Goal: Information Seeking & Learning: Learn about a topic

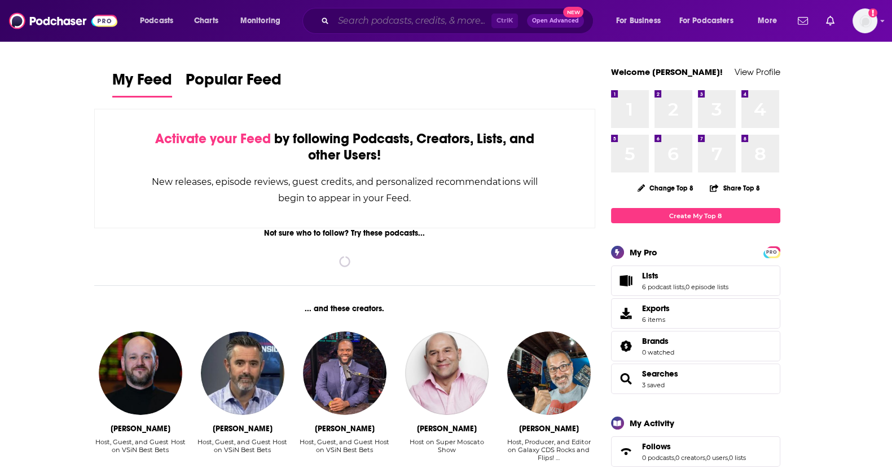
click at [375, 27] on input "Search podcasts, credits, & more..." at bounding box center [412, 21] width 158 height 18
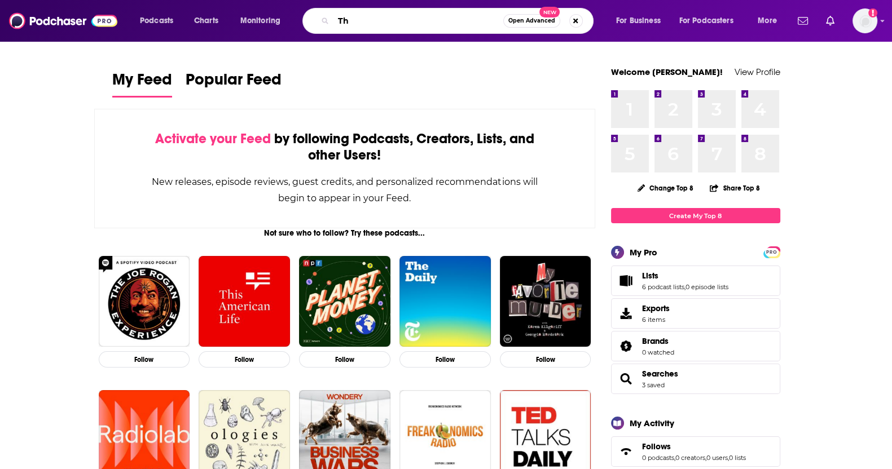
type input "T"
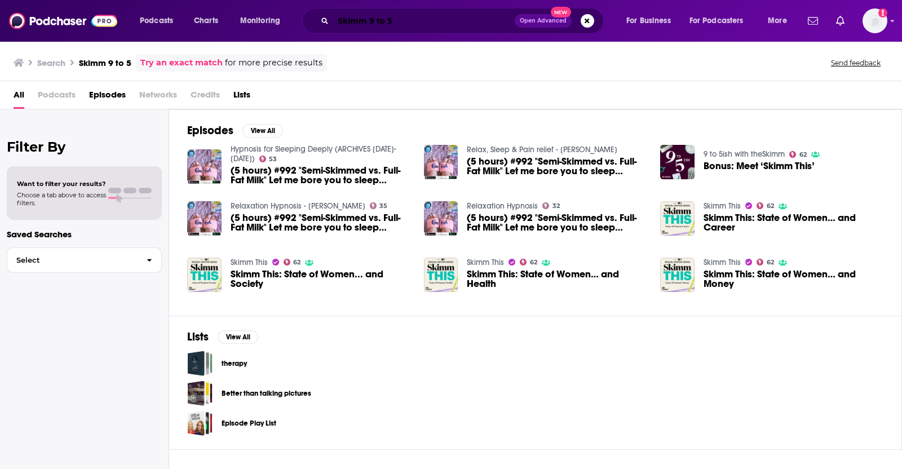
click at [367, 21] on input "Skimm 9 to 5" at bounding box center [424, 21] width 182 height 18
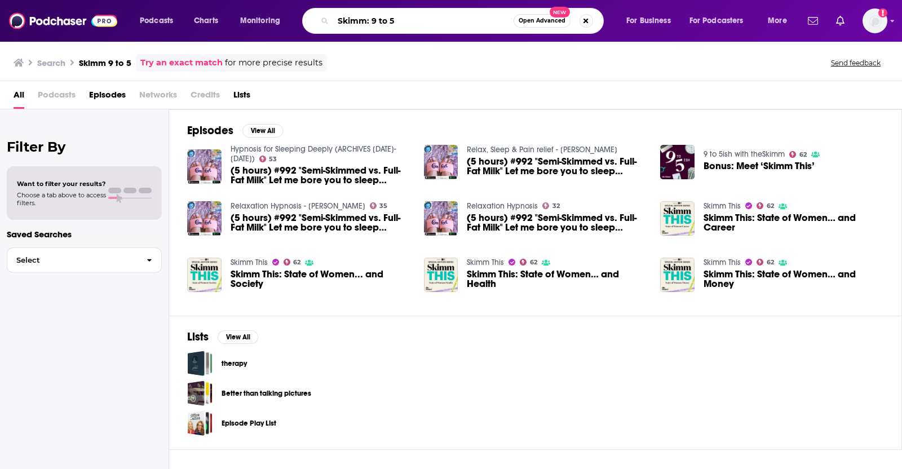
type input "Skimm: 9 to 5"
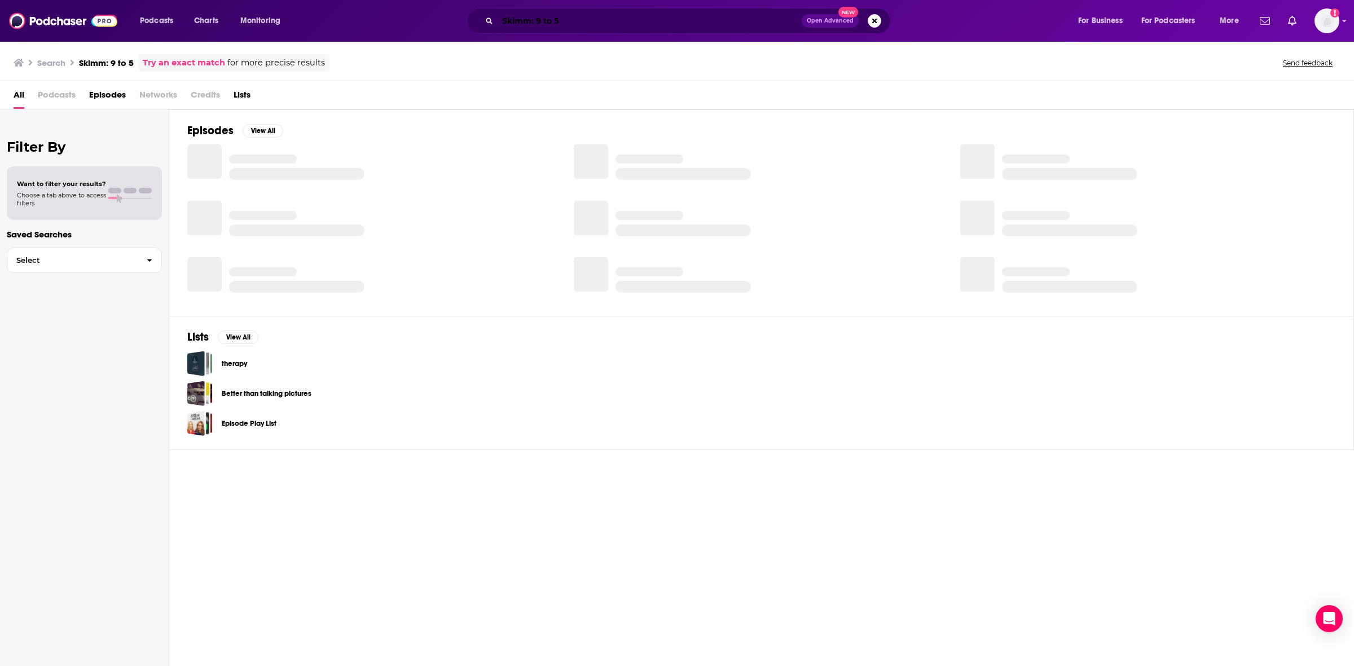
click at [568, 18] on input "Skimm: 9 to 5" at bounding box center [649, 21] width 304 height 18
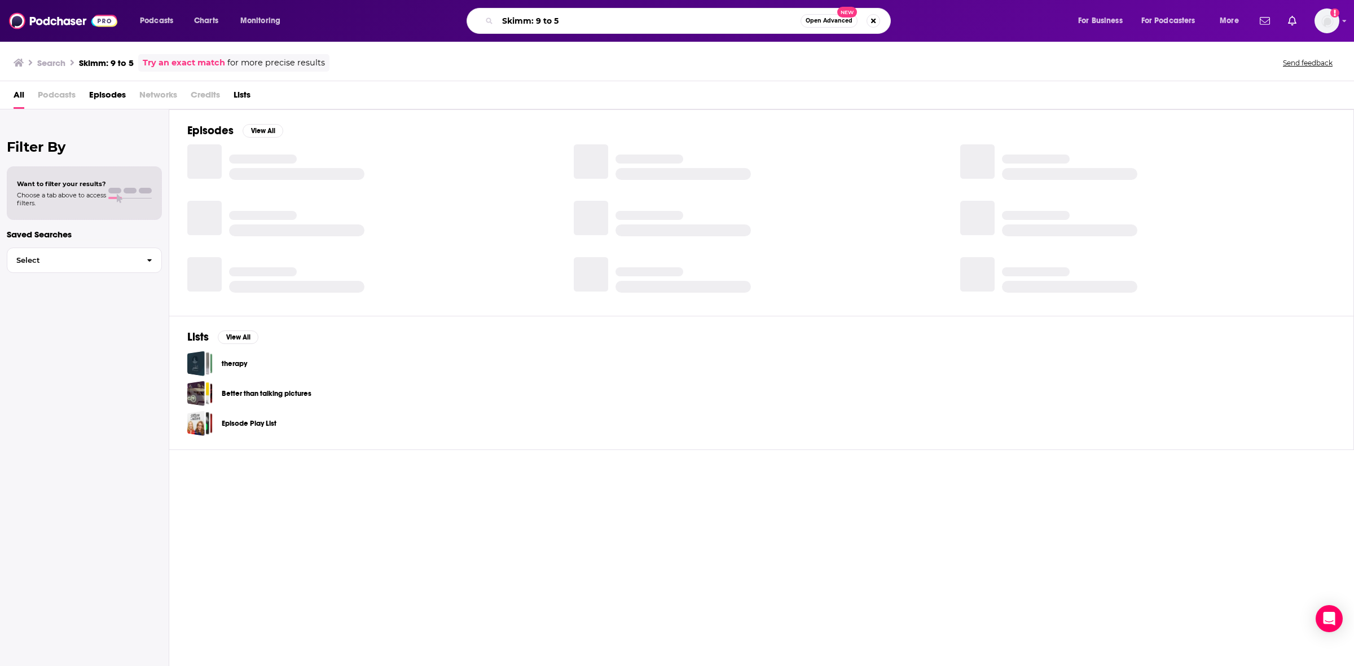
click at [503, 19] on input "Skimm: 9 to 5" at bounding box center [648, 21] width 303 height 18
drag, startPoint x: 588, startPoint y: 17, endPoint x: 536, endPoint y: 17, distance: 51.9
click at [536, 17] on input "Skimm: 9 to 5" at bounding box center [648, 21] width 303 height 18
click at [582, 18] on input "Skimm: 9 to 5" at bounding box center [648, 21] width 303 height 18
click at [592, 13] on input "Skimm: 9 to 5" at bounding box center [648, 21] width 303 height 18
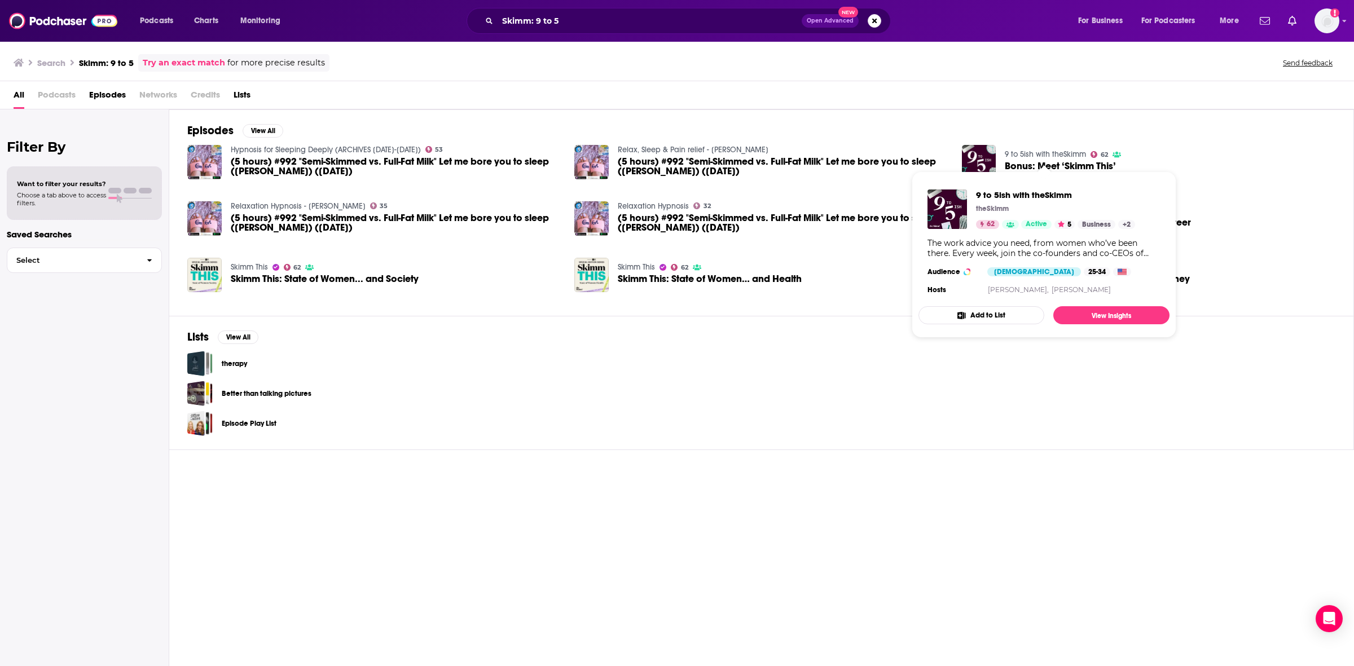
click at [891, 169] on span "9 to 5ish with theSkimm theSkimm 62 Active 5 Business + 2 The work advice you n…" at bounding box center [1043, 255] width 265 height 180
click at [891, 153] on img "Bonus: Meet ‘Skimm This’" at bounding box center [979, 162] width 34 height 34
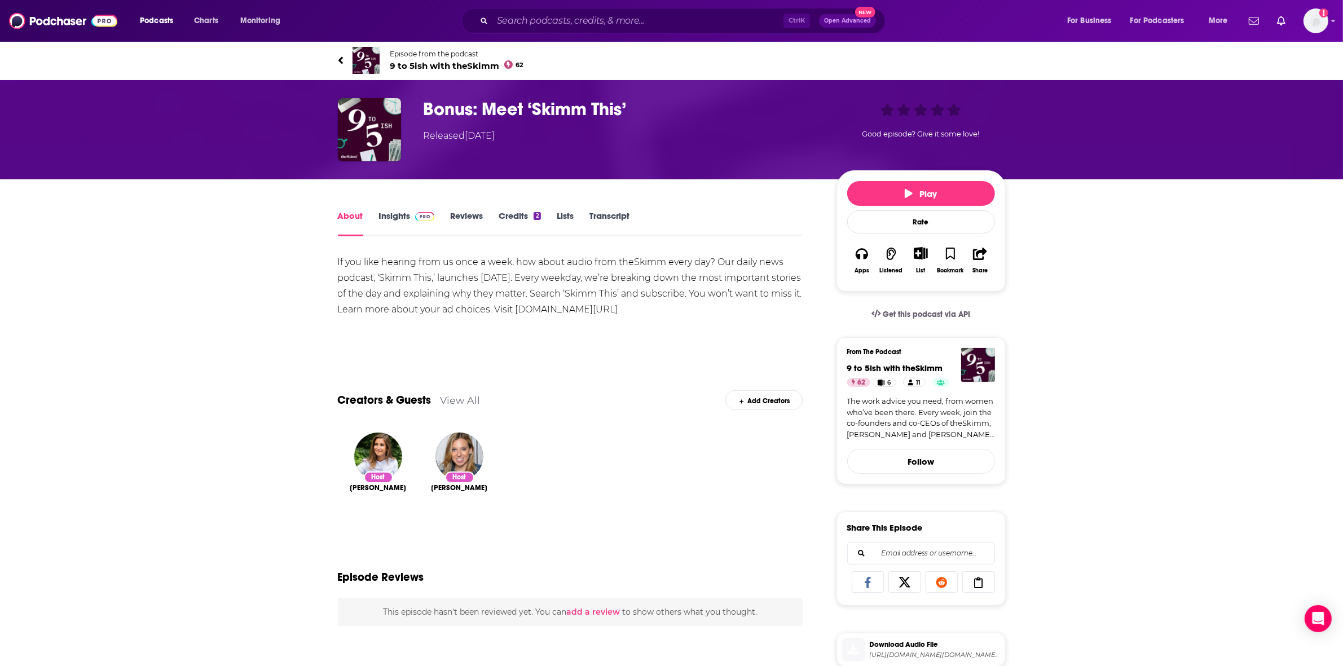
click at [479, 108] on h1 "Bonus: Meet ‘Skimm This’" at bounding box center [621, 109] width 395 height 22
click at [433, 68] on span "9 to 5ish with theSkimm 62" at bounding box center [457, 65] width 134 height 11
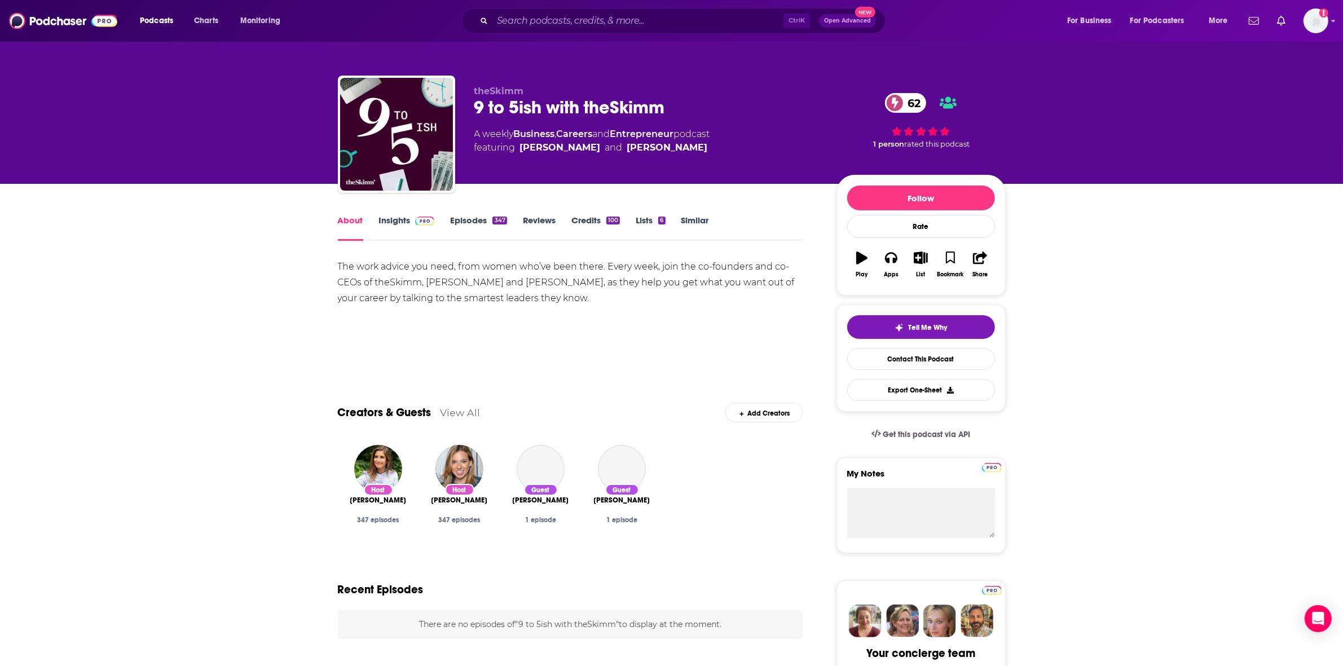
click at [404, 220] on link "Insights" at bounding box center [407, 228] width 56 height 26
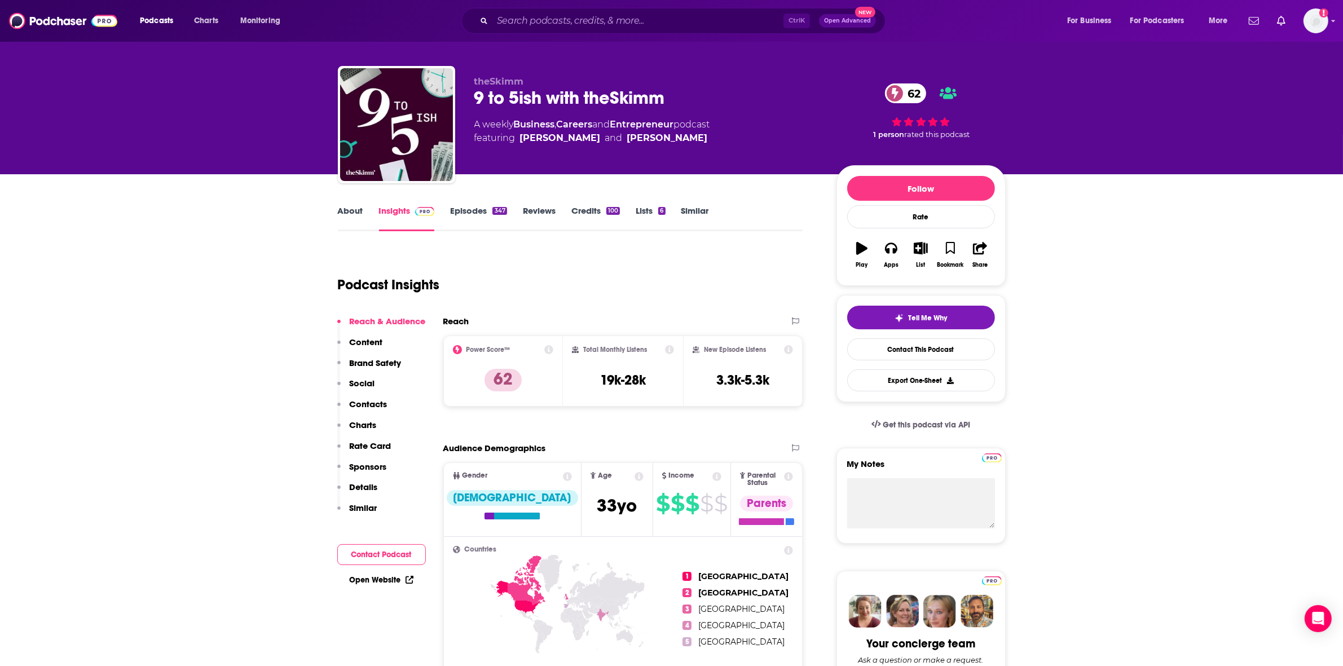
scroll to position [141, 0]
